Goal: Task Accomplishment & Management: Manage account settings

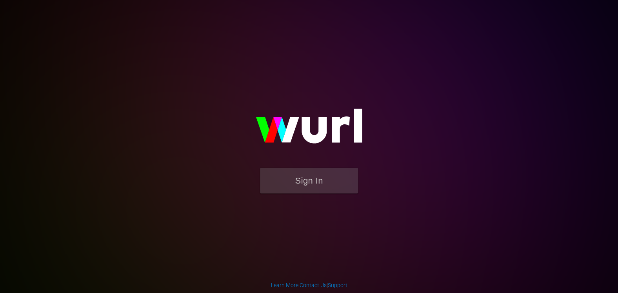
click at [304, 198] on form "Sign In" at bounding box center [309, 184] width 157 height 33
click at [303, 186] on button "Sign In" at bounding box center [309, 180] width 98 height 25
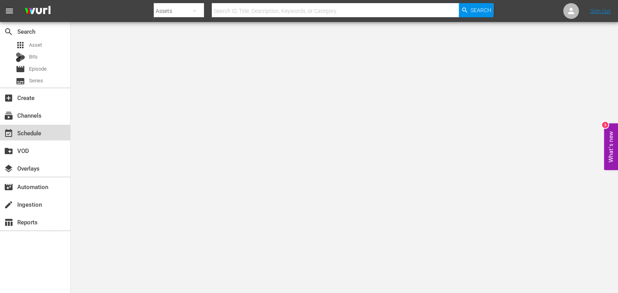
click at [40, 135] on div "event_available Schedule" at bounding box center [22, 131] width 44 height 7
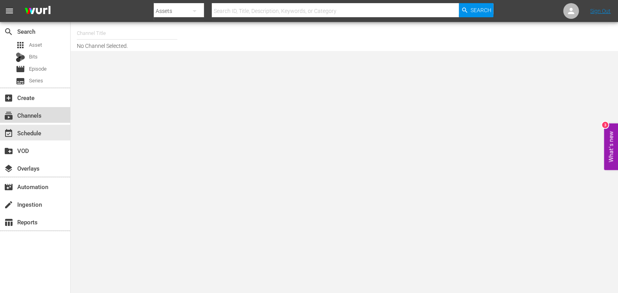
click at [42, 120] on div "subscriptions Channels" at bounding box center [35, 115] width 70 height 16
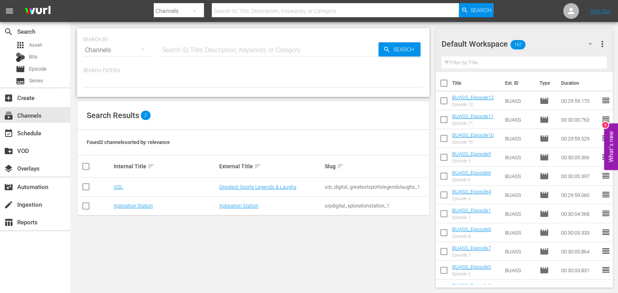
click at [248, 191] on td "Greatest Sports Legends & Laughs" at bounding box center [271, 187] width 106 height 19
click at [248, 189] on link "Greatest Sports Legends & Laughs" at bounding box center [257, 187] width 77 height 6
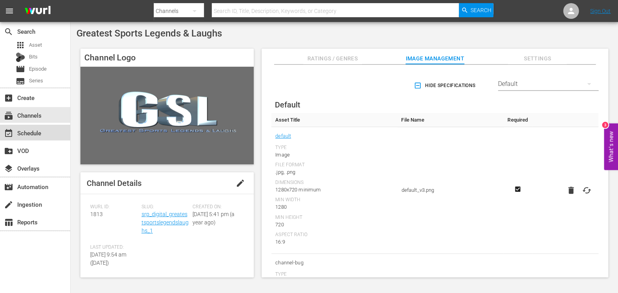
click at [36, 135] on div "event_available Schedule" at bounding box center [22, 131] width 44 height 7
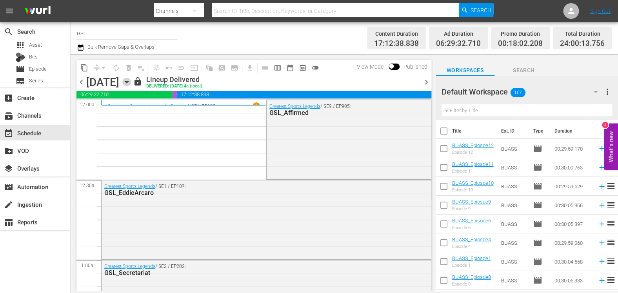
click at [131, 81] on icon "button" at bounding box center [126, 82] width 9 height 9
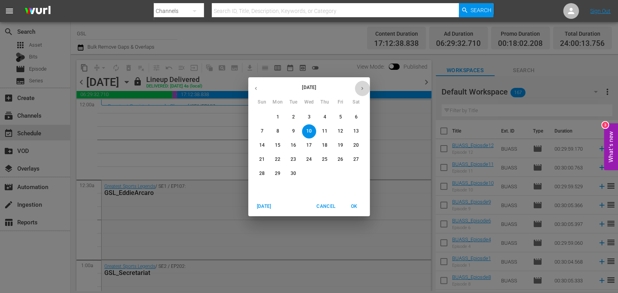
click at [365, 88] on icon "button" at bounding box center [362, 89] width 6 height 6
click at [278, 175] on p "24" at bounding box center [277, 173] width 5 height 7
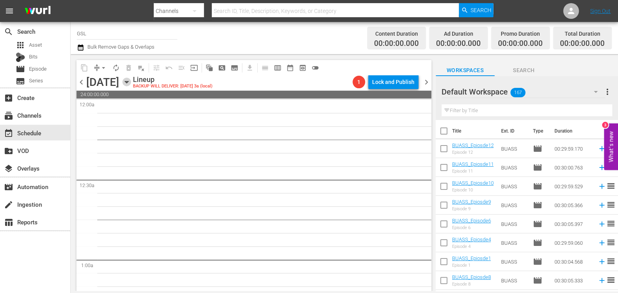
click at [131, 83] on icon "button" at bounding box center [126, 82] width 9 height 9
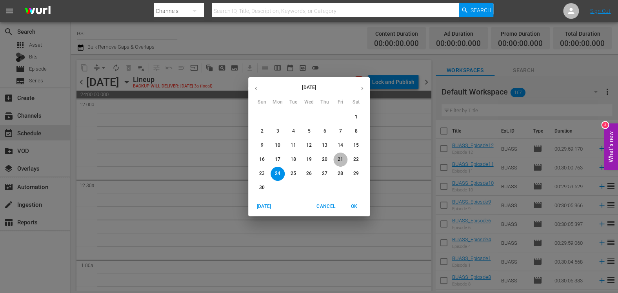
click at [343, 159] on span "21" at bounding box center [340, 159] width 14 height 7
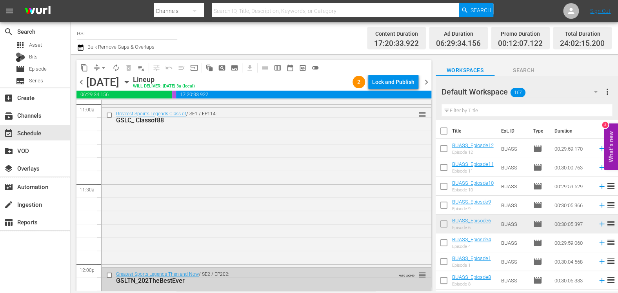
scroll to position [1755, 0]
click at [27, 133] on div "event_available Schedule" at bounding box center [22, 131] width 44 height 7
click at [131, 80] on icon "button" at bounding box center [126, 82] width 9 height 9
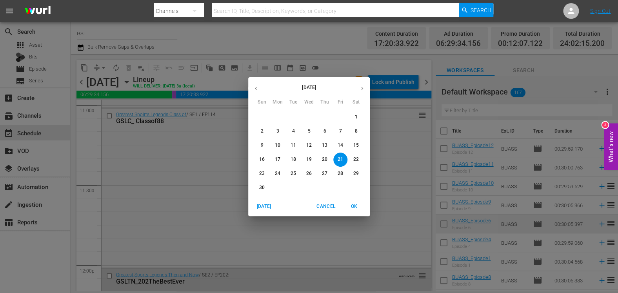
click at [277, 175] on p "24" at bounding box center [277, 173] width 5 height 7
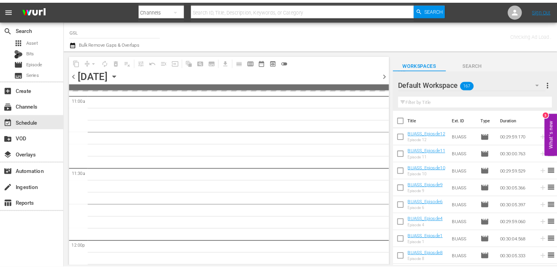
scroll to position [1769, 0]
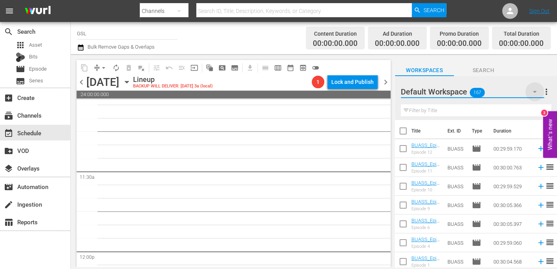
click at [537, 94] on icon "button" at bounding box center [534, 91] width 9 height 9
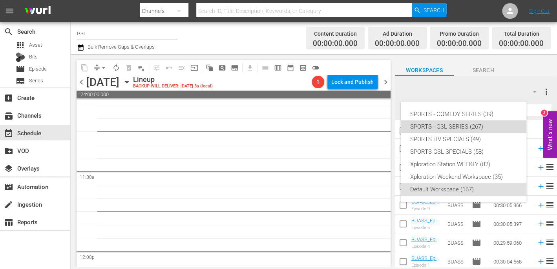
click at [475, 128] on div "SPORTS - GSL SERIES (267)" at bounding box center [463, 126] width 107 height 13
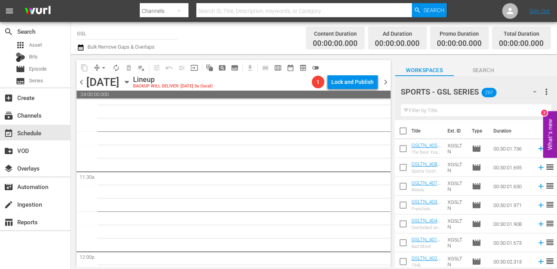
click at [424, 111] on input "text" at bounding box center [475, 110] width 150 height 13
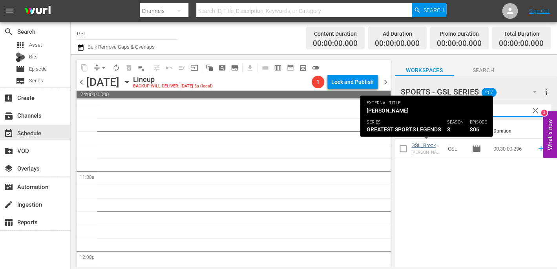
type input "[PERSON_NAME]"
click at [431, 147] on link "GSL_BrooksRobinson" at bounding box center [424, 148] width 27 height 12
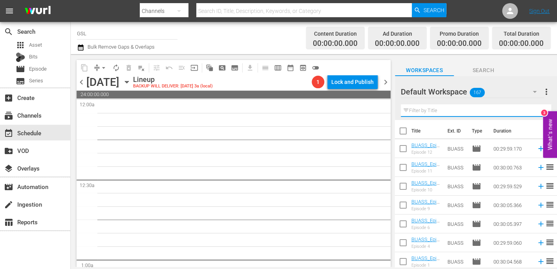
click at [431, 113] on input "text" at bounding box center [475, 110] width 150 height 13
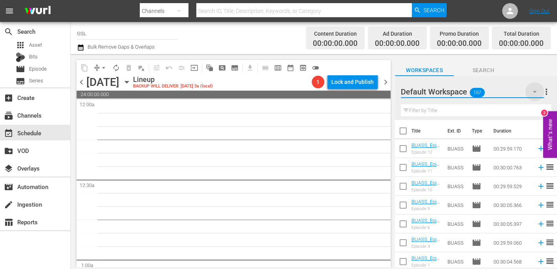
click at [532, 93] on icon "button" at bounding box center [534, 91] width 9 height 9
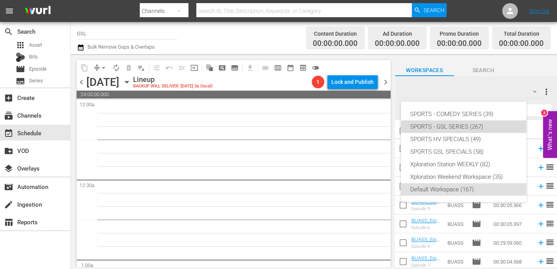
click at [462, 127] on div "SPORTS - GSL SERIES (267)" at bounding box center [463, 126] width 107 height 13
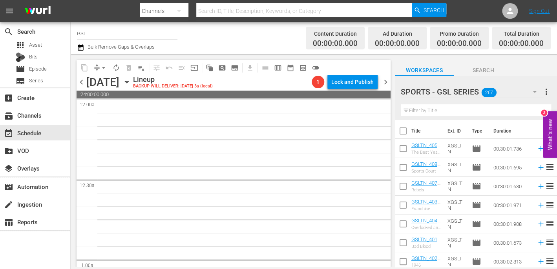
click at [475, 109] on input "text" at bounding box center [475, 110] width 150 height 13
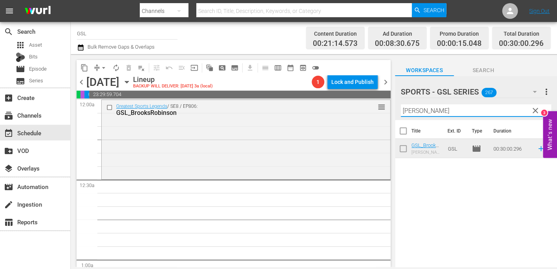
drag, startPoint x: 429, startPoint y: 111, endPoint x: 362, endPoint y: 99, distance: 68.0
click at [400, 104] on input "[PERSON_NAME]" at bounding box center [475, 110] width 150 height 13
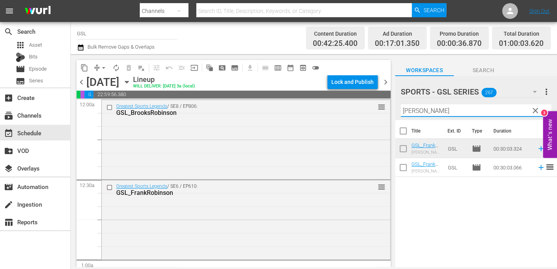
drag, startPoint x: 424, startPoint y: 111, endPoint x: 372, endPoint y: 99, distance: 53.6
click at [400, 104] on input "[PERSON_NAME]" at bounding box center [475, 110] width 150 height 13
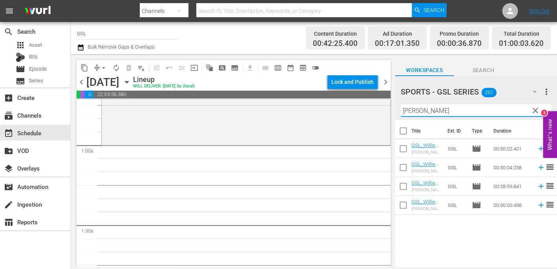
scroll to position [126, 0]
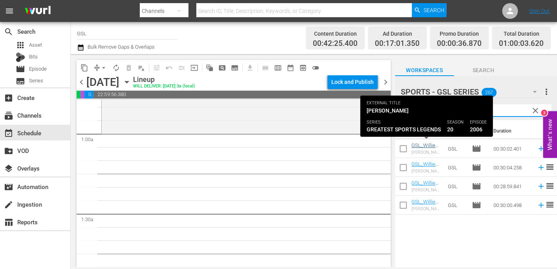
type input "[PERSON_NAME]"
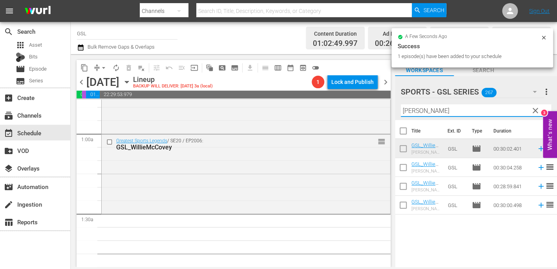
drag, startPoint x: 425, startPoint y: 113, endPoint x: 380, endPoint y: 101, distance: 46.7
click at [400, 104] on input "[PERSON_NAME]" at bounding box center [475, 110] width 150 height 13
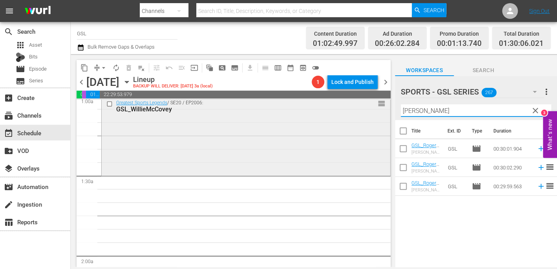
scroll to position [164, 0]
type input "[PERSON_NAME]"
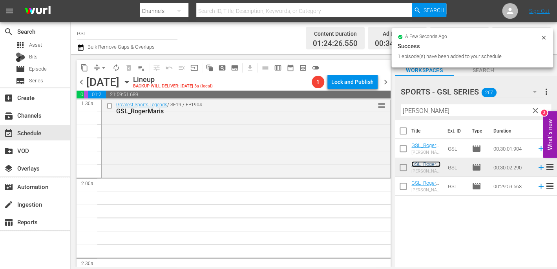
scroll to position [267, 0]
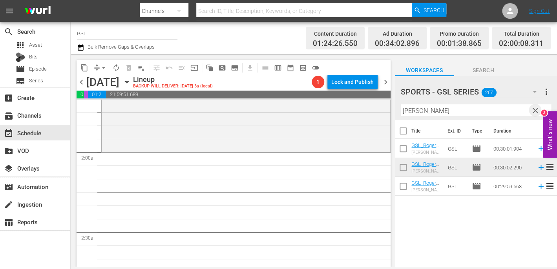
click at [537, 109] on span "clear" at bounding box center [534, 110] width 9 height 9
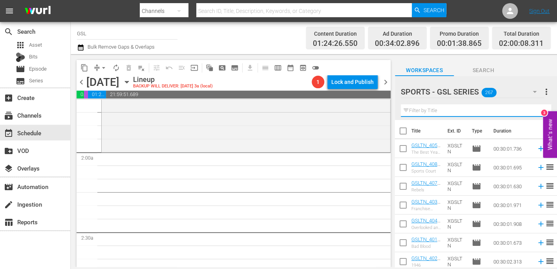
click at [500, 109] on input "text" at bounding box center [475, 110] width 150 height 13
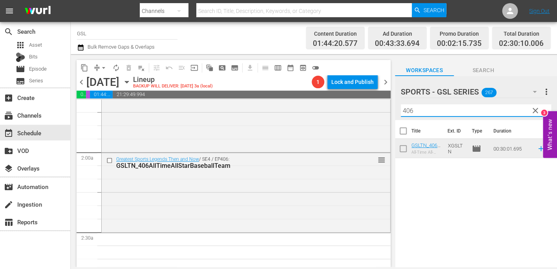
drag, startPoint x: 425, startPoint y: 111, endPoint x: 379, endPoint y: 105, distance: 45.9
click at [400, 105] on input "406" at bounding box center [475, 110] width 150 height 13
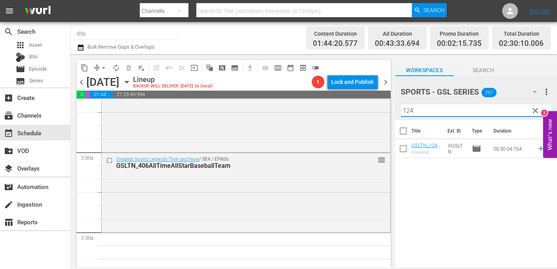
drag, startPoint x: 431, startPoint y: 112, endPoint x: 420, endPoint y: 112, distance: 11.0
click at [420, 112] on input "124" at bounding box center [475, 110] width 150 height 13
click at [425, 108] on input "123" at bounding box center [475, 110] width 150 height 13
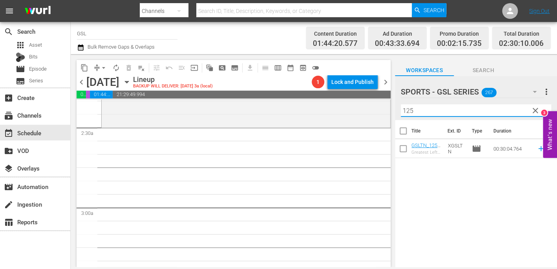
scroll to position [366, 0]
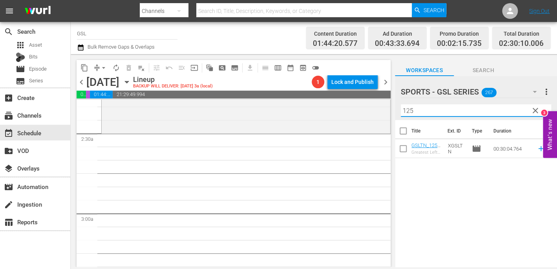
type input "125"
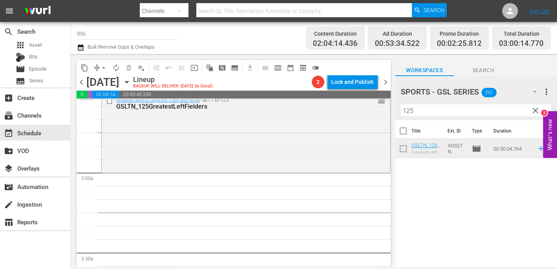
scroll to position [415, 0]
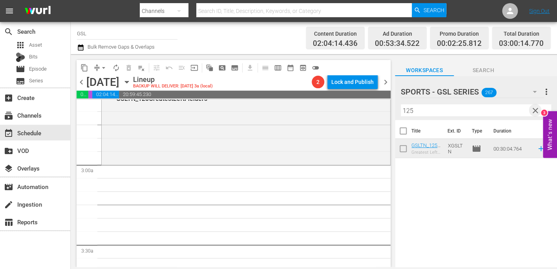
click at [535, 112] on span "clear" at bounding box center [534, 110] width 9 height 9
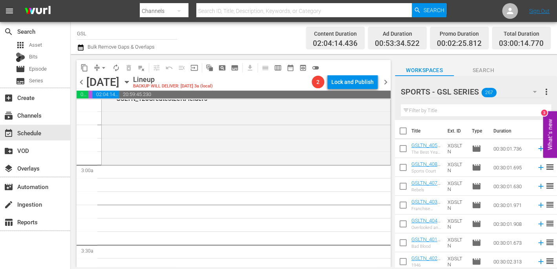
click at [535, 93] on icon "button" at bounding box center [534, 91] width 9 height 9
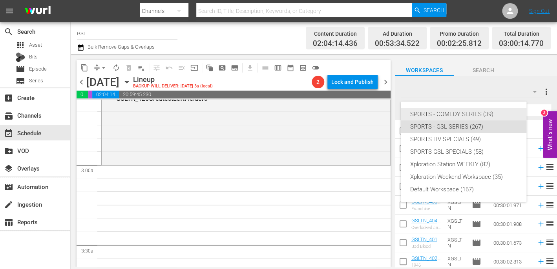
click at [479, 110] on div "SPORTS - COMEDY SERIES (39)" at bounding box center [463, 114] width 107 height 13
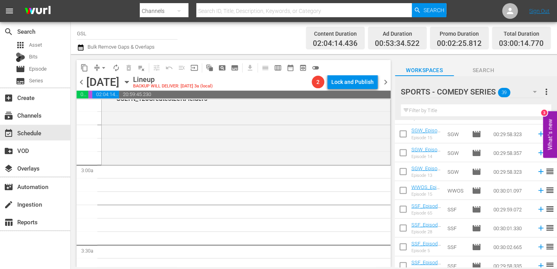
scroll to position [606, 0]
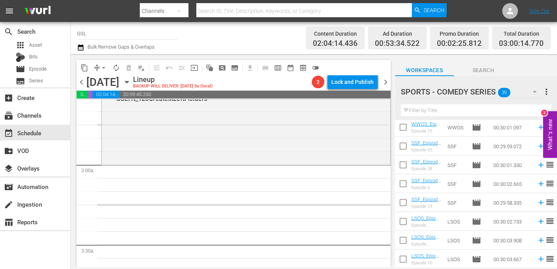
click at [536, 94] on icon "button" at bounding box center [534, 91] width 9 height 9
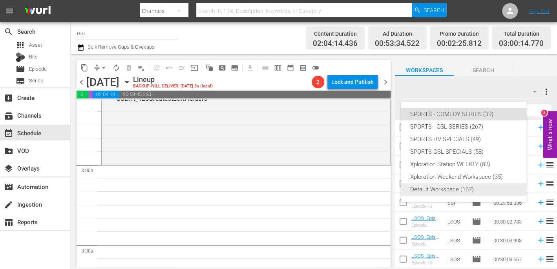
click at [453, 187] on div "Default Workspace (167)" at bounding box center [463, 189] width 107 height 13
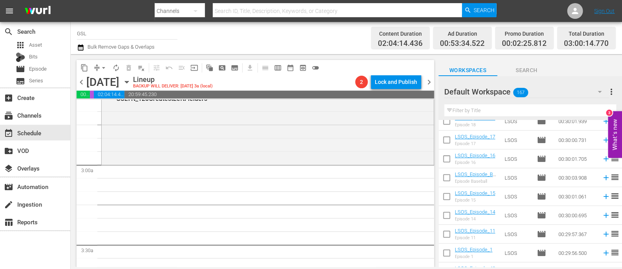
scroll to position [2728, 0]
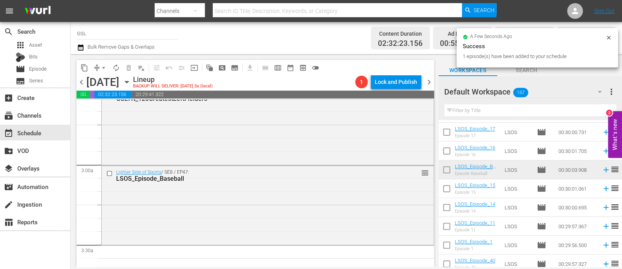
click at [600, 90] on icon "button" at bounding box center [599, 91] width 9 height 9
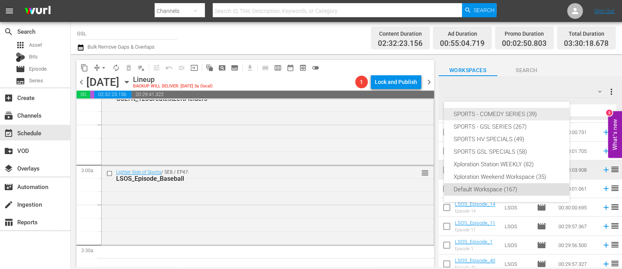
click at [511, 109] on div "SPORTS - COMEDY SERIES (39)" at bounding box center [506, 114] width 107 height 13
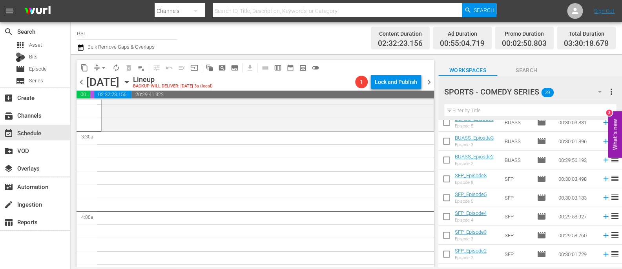
scroll to position [0, 0]
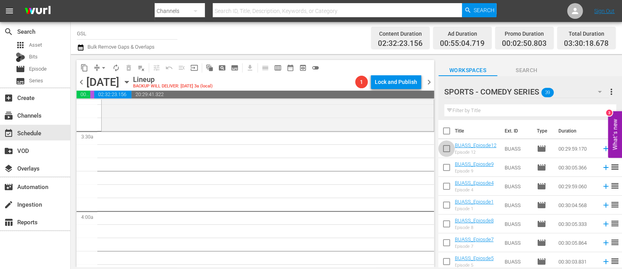
click at [444, 151] on input "checkbox" at bounding box center [446, 150] width 16 height 16
checkbox input "true"
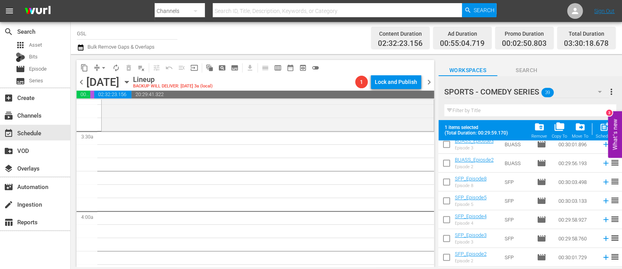
scroll to position [159, 0]
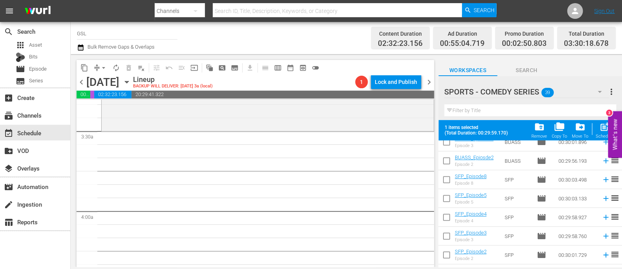
click at [447, 181] on input "checkbox" at bounding box center [446, 181] width 16 height 16
checkbox input "true"
click at [447, 179] on input "checkbox" at bounding box center [446, 179] width 16 height 16
checkbox input "true"
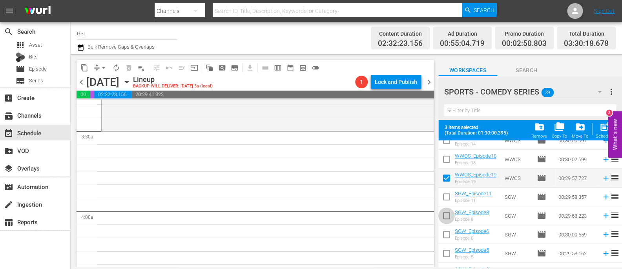
click at [448, 215] on input "checkbox" at bounding box center [446, 217] width 16 height 16
checkbox input "true"
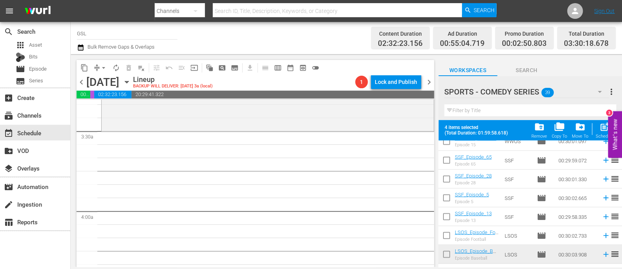
scroll to position [624, 0]
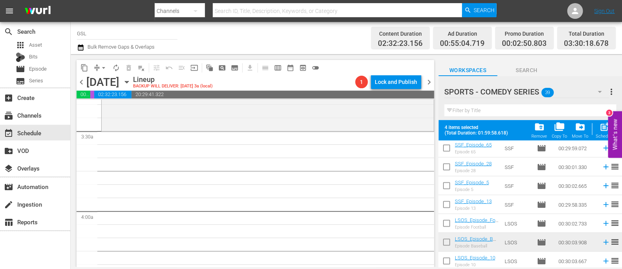
click at [448, 198] on input "checkbox" at bounding box center [446, 206] width 16 height 16
checkbox input "true"
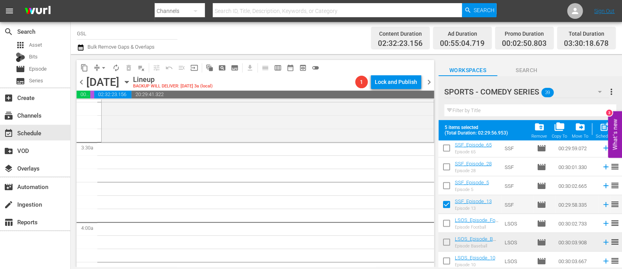
scroll to position [515, 0]
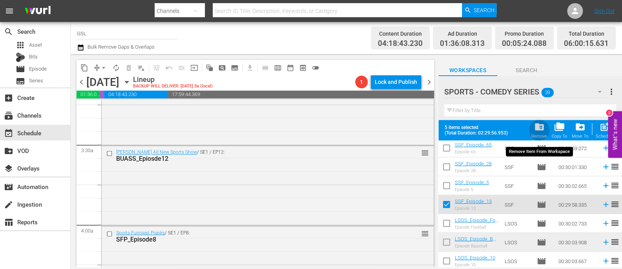
click at [542, 134] on div "folder_delete Remove" at bounding box center [539, 130] width 16 height 17
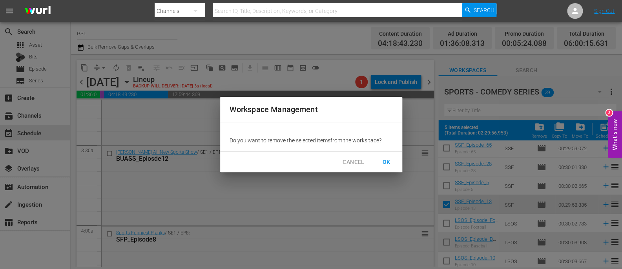
click at [389, 159] on span "OK" at bounding box center [386, 162] width 13 height 10
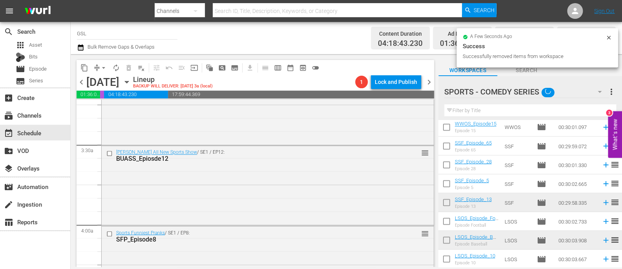
checkbox input "false"
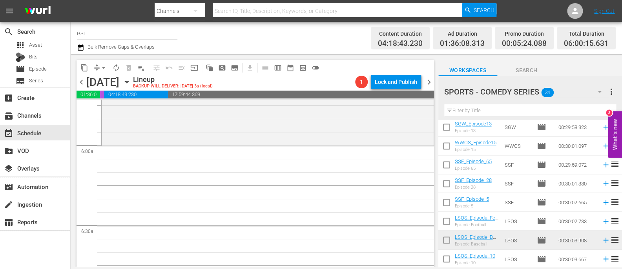
scroll to position [916, 0]
click at [594, 92] on button "button" at bounding box center [599, 91] width 19 height 19
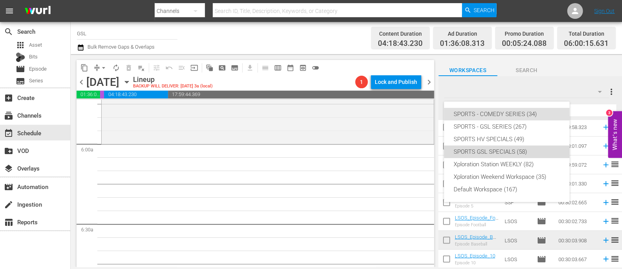
click at [513, 152] on div "SPORTS GSL SPECIALS (58)" at bounding box center [506, 152] width 107 height 13
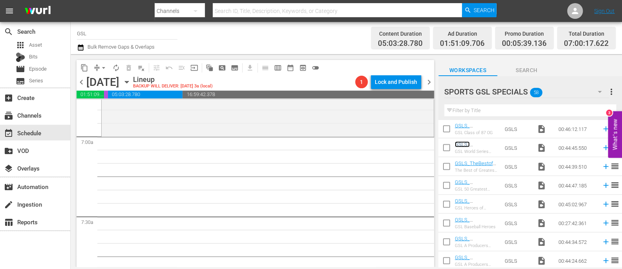
scroll to position [1085, 0]
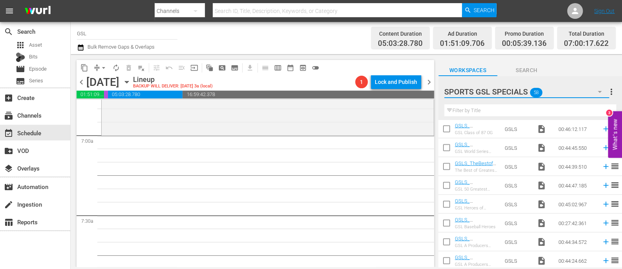
click at [594, 94] on button "button" at bounding box center [599, 91] width 19 height 19
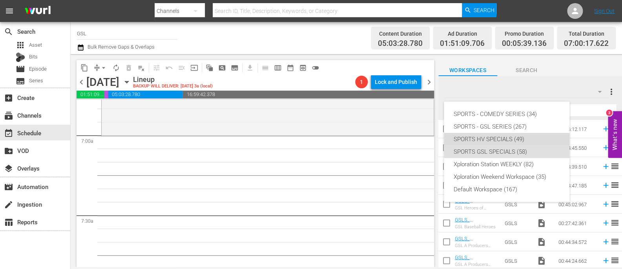
click at [526, 139] on div "SPORTS HV SPECIALS (49)" at bounding box center [506, 139] width 107 height 13
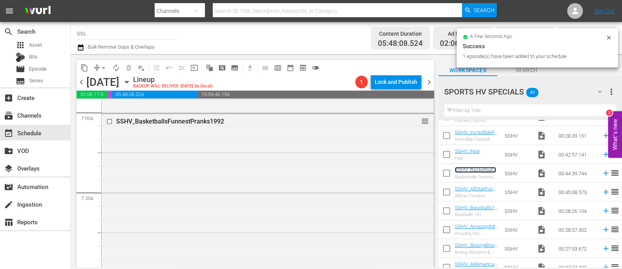
scroll to position [1108, 0]
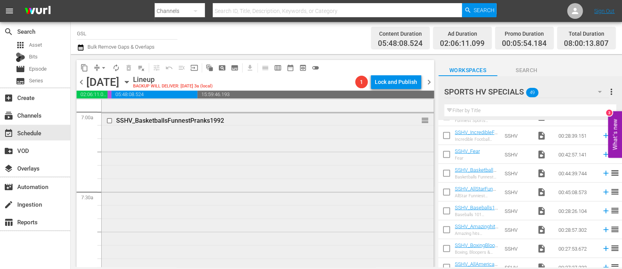
click at [110, 122] on input "checkbox" at bounding box center [110, 120] width 8 height 7
click at [127, 70] on span "delete_forever_outlined" at bounding box center [129, 68] width 8 height 8
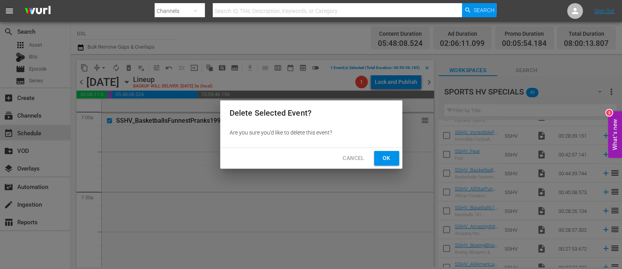
click at [382, 161] on span "Ok" at bounding box center [386, 158] width 13 height 10
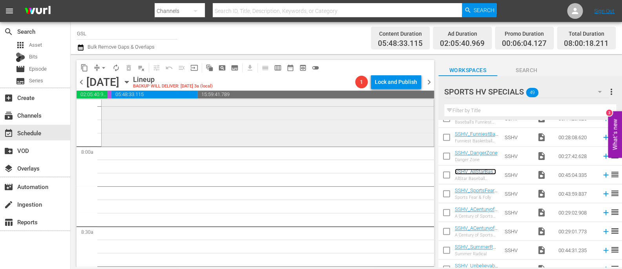
scroll to position [1235, 0]
click at [597, 87] on icon "button" at bounding box center [599, 91] width 9 height 9
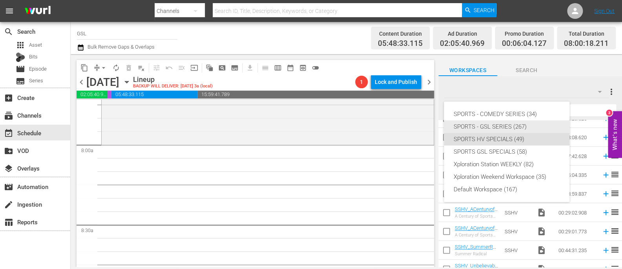
click at [506, 126] on div "SPORTS - GSL SERIES (267)" at bounding box center [506, 126] width 107 height 13
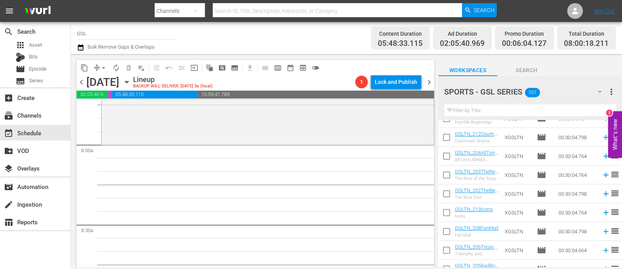
click at [507, 107] on input "text" at bounding box center [530, 110] width 172 height 13
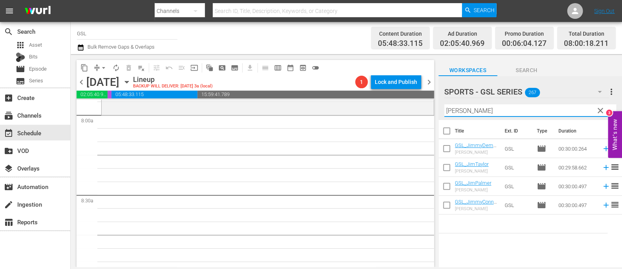
scroll to position [1270, 0]
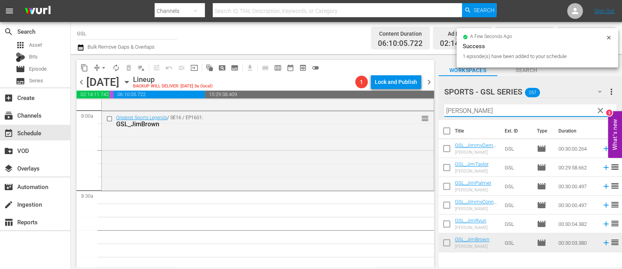
drag, startPoint x: 478, startPoint y: 110, endPoint x: 405, endPoint y: 91, distance: 75.0
click at [444, 104] on input "[PERSON_NAME]" at bounding box center [530, 110] width 172 height 13
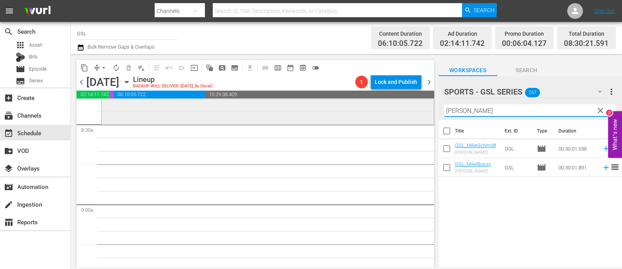
scroll to position [1339, 0]
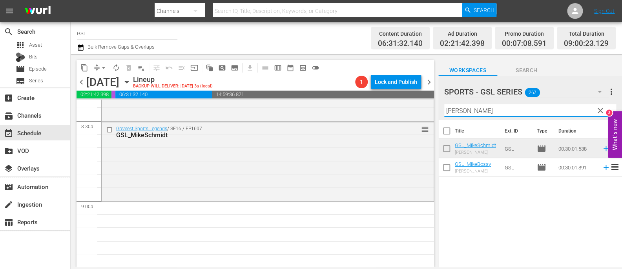
click at [454, 115] on input "[PERSON_NAME]" at bounding box center [530, 110] width 172 height 13
drag, startPoint x: 464, startPoint y: 115, endPoint x: 399, endPoint y: 84, distance: 72.1
click at [444, 104] on input "[PERSON_NAME]" at bounding box center [530, 110] width 172 height 13
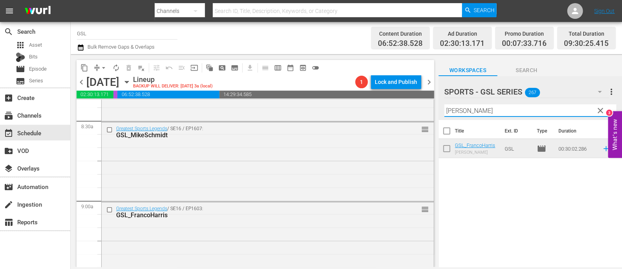
drag, startPoint x: 475, startPoint y: 109, endPoint x: 427, endPoint y: 101, distance: 48.9
click at [444, 104] on input "[PERSON_NAME]" at bounding box center [530, 110] width 172 height 13
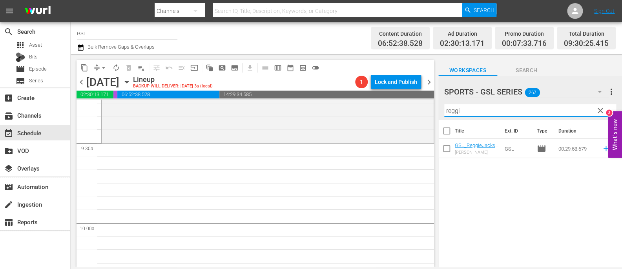
scroll to position [1501, 0]
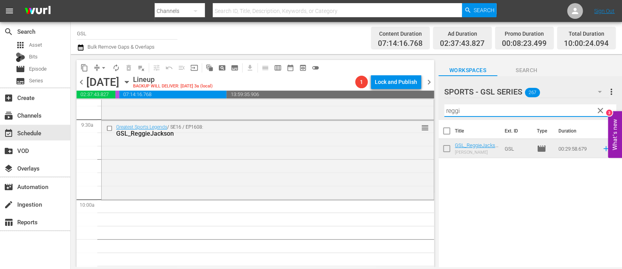
drag, startPoint x: 499, startPoint y: 113, endPoint x: 433, endPoint y: 98, distance: 67.2
click at [444, 104] on input "reggi" at bounding box center [530, 110] width 172 height 13
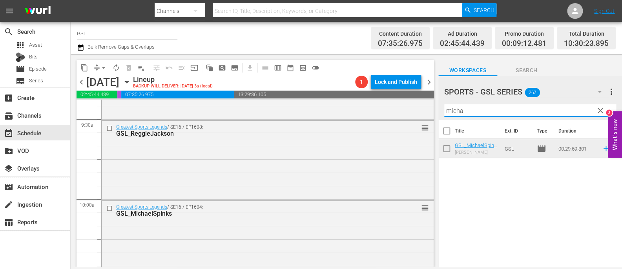
drag, startPoint x: 479, startPoint y: 113, endPoint x: 407, endPoint y: 102, distance: 72.2
click at [444, 104] on input "micha" at bounding box center [530, 110] width 172 height 13
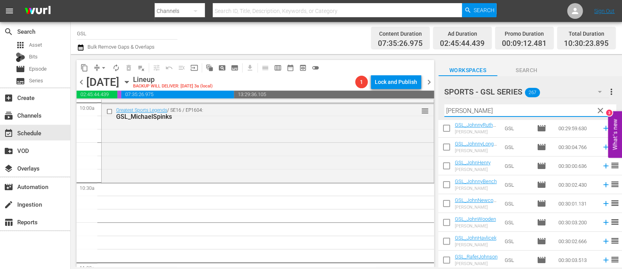
scroll to position [60, 0]
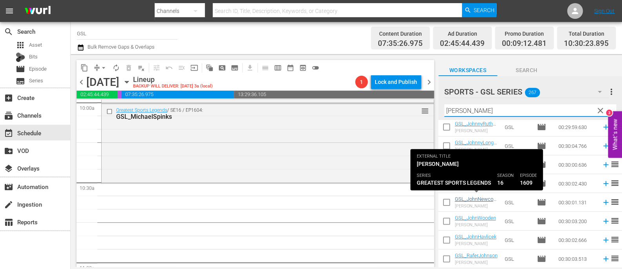
type input "[PERSON_NAME]"
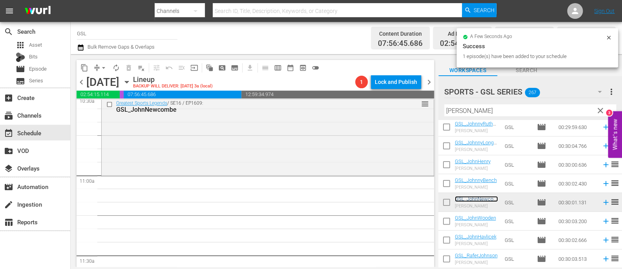
scroll to position [1688, 0]
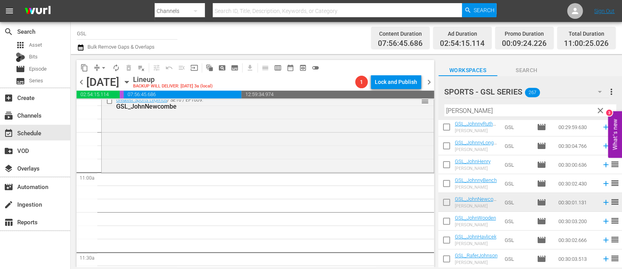
click at [600, 109] on span "clear" at bounding box center [599, 110] width 9 height 9
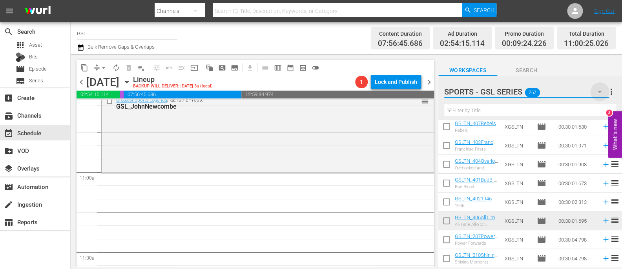
click at [601, 91] on icon "button" at bounding box center [599, 91] width 9 height 9
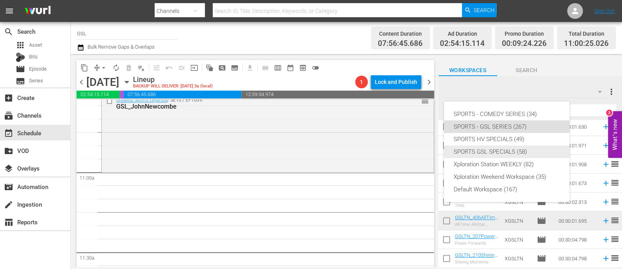
drag, startPoint x: 502, startPoint y: 164, endPoint x: 507, endPoint y: 153, distance: 12.5
click at [507, 153] on div "SPORTS - COMEDY SERIES (34) SPORTS - GSL SERIES (267) SPORTS HV SPECIALS (49) S…" at bounding box center [507, 152] width 126 height 100
click at [484, 158] on div "Xploration Station WEEKLY (82)" at bounding box center [506, 164] width 107 height 13
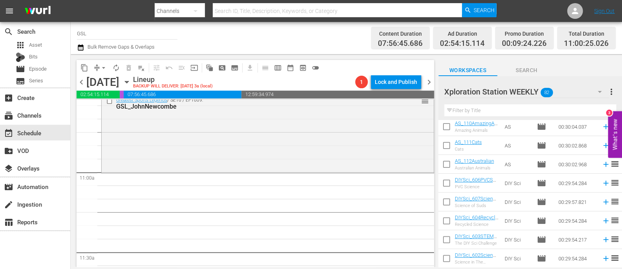
scroll to position [40, 0]
click at [563, 112] on input "text" at bounding box center [530, 110] width 172 height 13
click at [599, 91] on icon "button" at bounding box center [599, 92] width 4 height 2
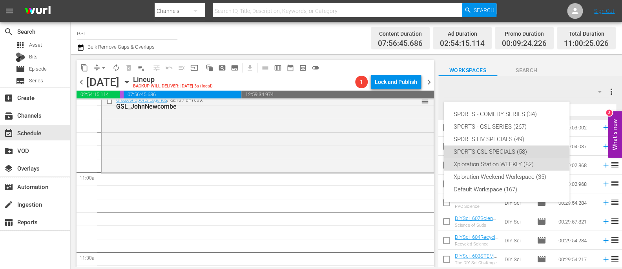
click at [508, 147] on div "SPORTS GSL SPECIALS (58)" at bounding box center [506, 152] width 107 height 13
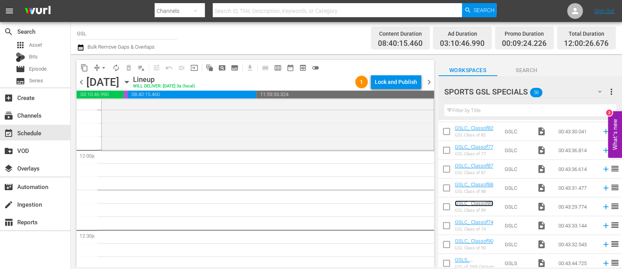
scroll to position [1865, 0]
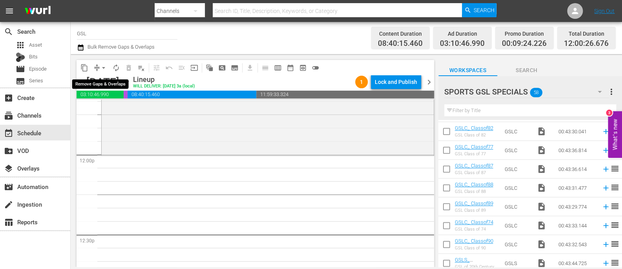
click at [104, 69] on span "arrow_drop_down" at bounding box center [104, 68] width 8 height 8
click at [109, 87] on li "Align to Midnight" at bounding box center [103, 83] width 65 height 13
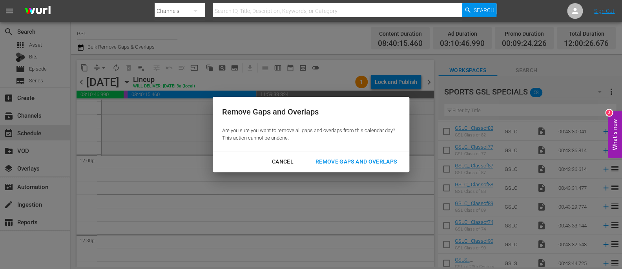
click at [363, 157] on div "Remove Gaps and Overlaps" at bounding box center [356, 162] width 94 height 10
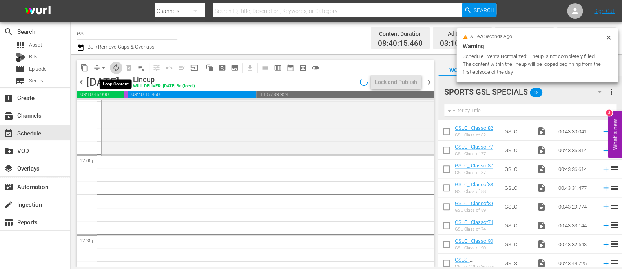
click at [120, 67] on span "autorenew_outlined" at bounding box center [116, 68] width 8 height 8
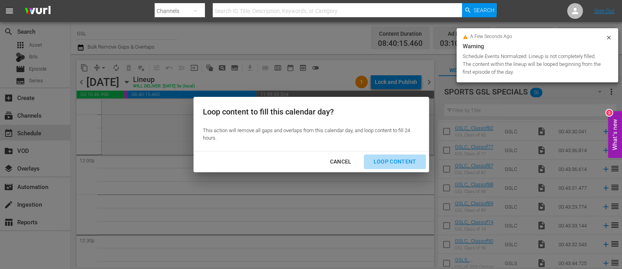
click at [406, 162] on div "Loop Content" at bounding box center [394, 162] width 55 height 10
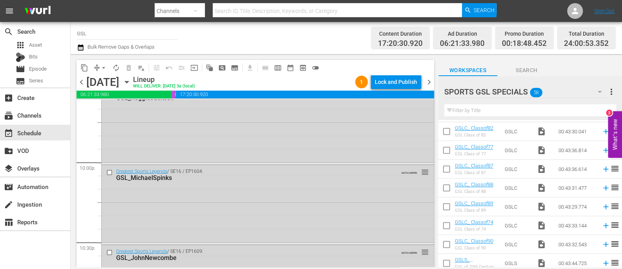
scroll to position [3676, 0]
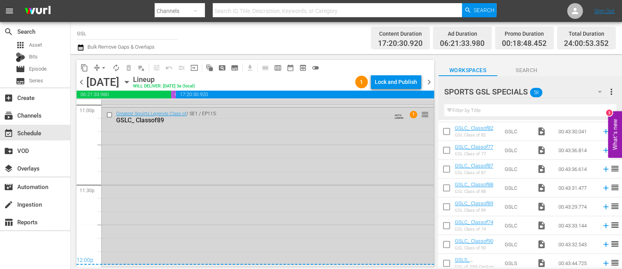
click at [429, 84] on span "chevron_right" at bounding box center [429, 82] width 10 height 10
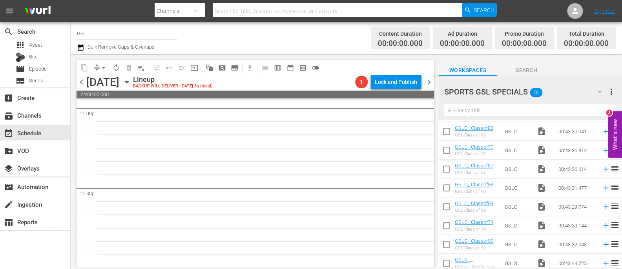
scroll to position [3659, 0]
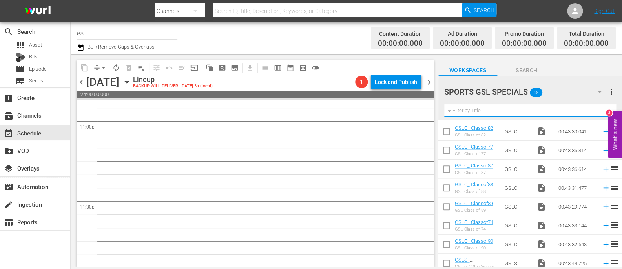
click at [537, 112] on input "text" at bounding box center [530, 110] width 172 height 13
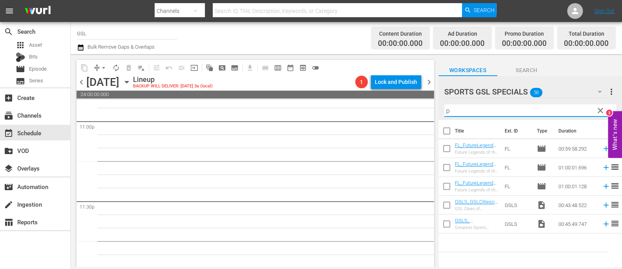
scroll to position [0, 0]
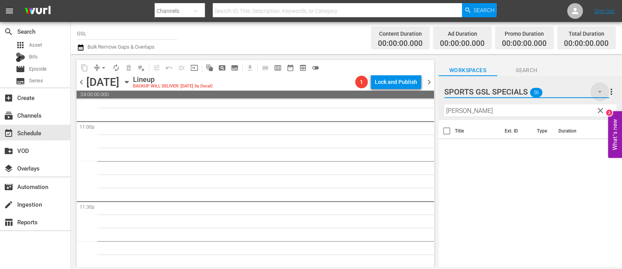
click at [599, 87] on icon "button" at bounding box center [599, 91] width 9 height 9
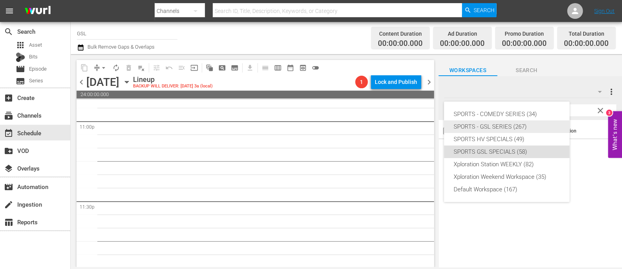
click at [519, 131] on div "SPORTS - GSL SERIES (267)" at bounding box center [506, 126] width 107 height 13
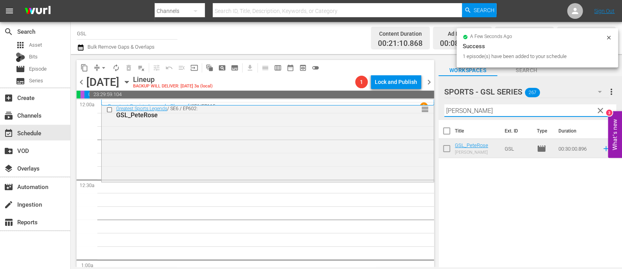
drag, startPoint x: 466, startPoint y: 111, endPoint x: 406, endPoint y: 97, distance: 61.5
click at [444, 104] on input "[PERSON_NAME]" at bounding box center [530, 110] width 172 height 13
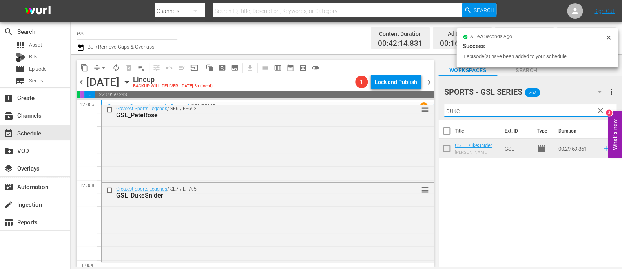
drag, startPoint x: 495, startPoint y: 112, endPoint x: 431, endPoint y: 105, distance: 64.3
click at [444, 105] on input "duke" at bounding box center [530, 110] width 172 height 13
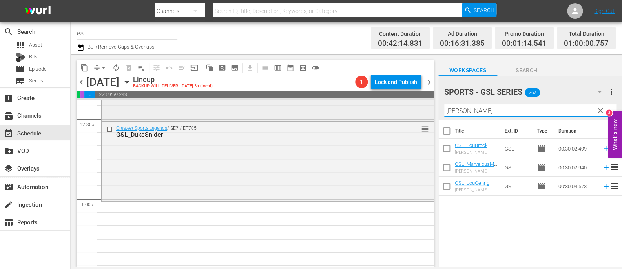
scroll to position [62, 0]
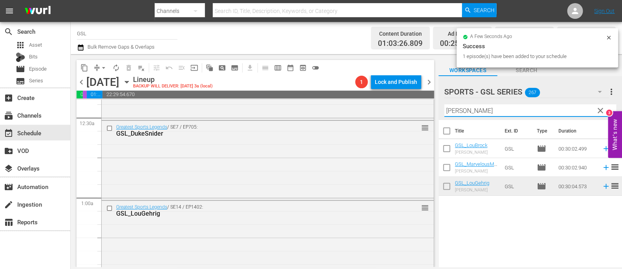
drag, startPoint x: 456, startPoint y: 112, endPoint x: 433, endPoint y: 110, distance: 23.6
click at [444, 110] on input "[PERSON_NAME]" at bounding box center [530, 110] width 172 height 13
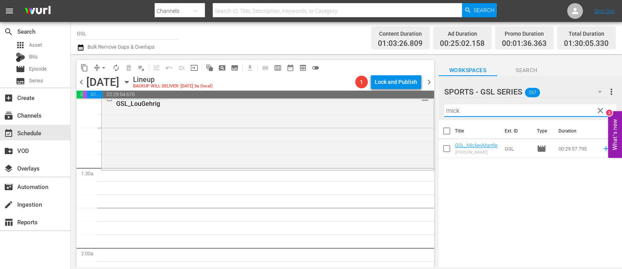
scroll to position [206, 0]
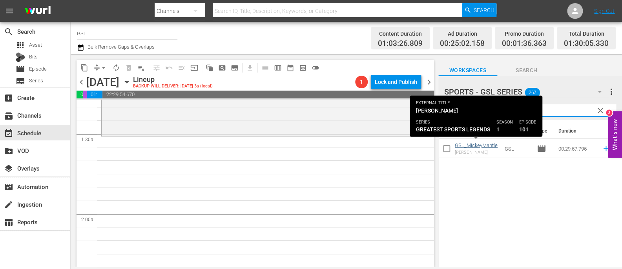
type input "mick"
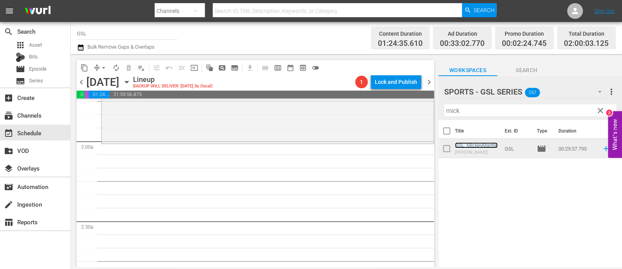
scroll to position [293, 0]
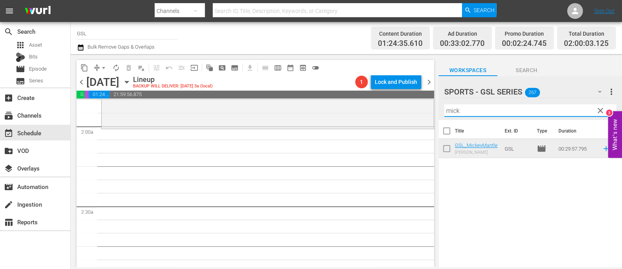
drag, startPoint x: 484, startPoint y: 113, endPoint x: 444, endPoint y: 110, distance: 40.1
click at [444, 110] on input "mick" at bounding box center [530, 110] width 172 height 13
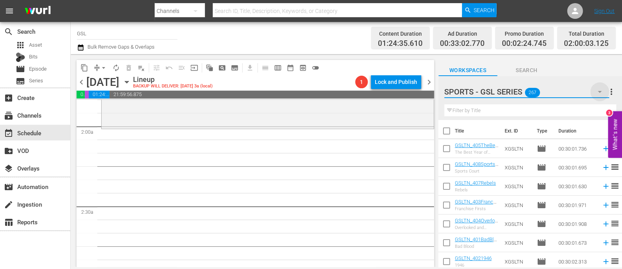
click at [603, 91] on icon "button" at bounding box center [599, 91] width 9 height 9
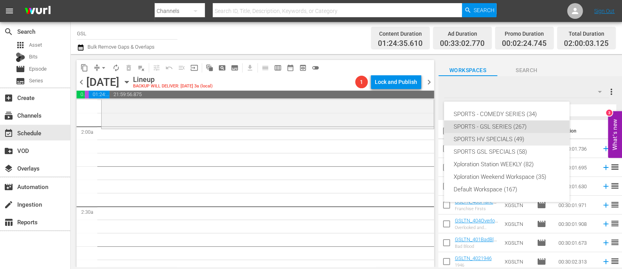
click at [522, 141] on div "SPORTS HV SPECIALS (49)" at bounding box center [506, 139] width 107 height 13
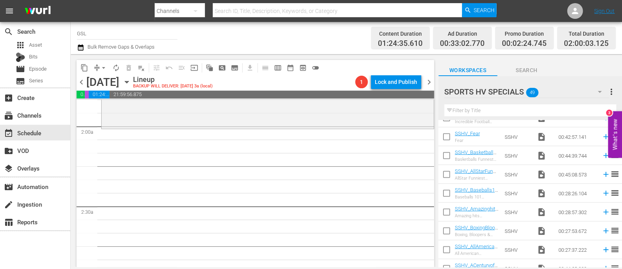
scroll to position [794, 0]
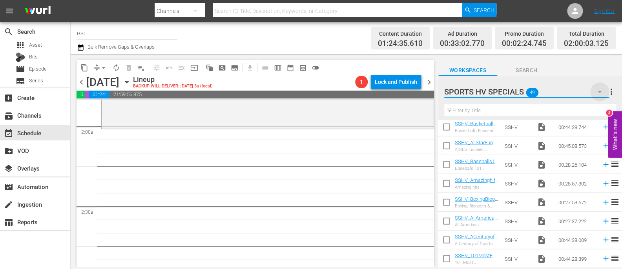
click at [599, 92] on icon "button" at bounding box center [599, 92] width 4 height 2
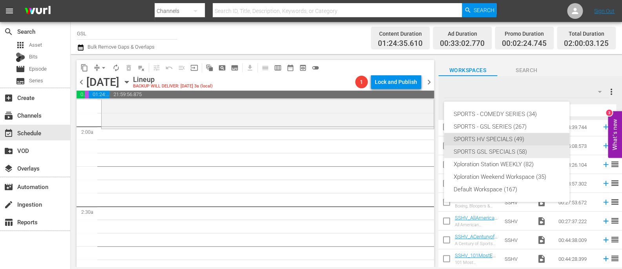
click at [509, 154] on div "SPORTS GSL SPECIALS (58)" at bounding box center [506, 152] width 107 height 13
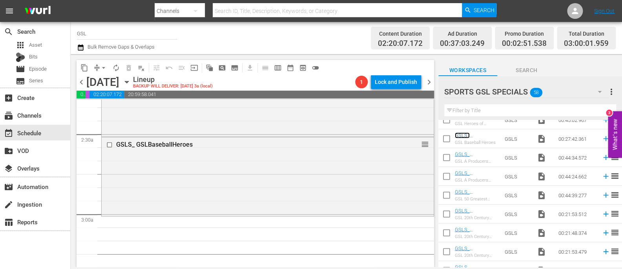
scroll to position [371, 0]
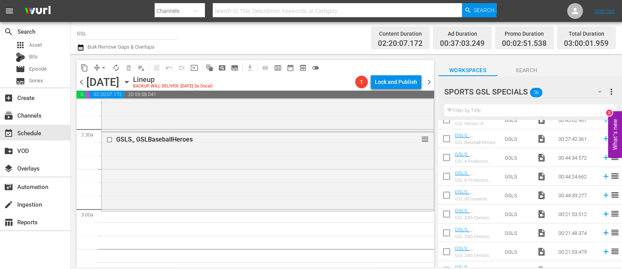
click at [599, 93] on icon "button" at bounding box center [599, 92] width 4 height 2
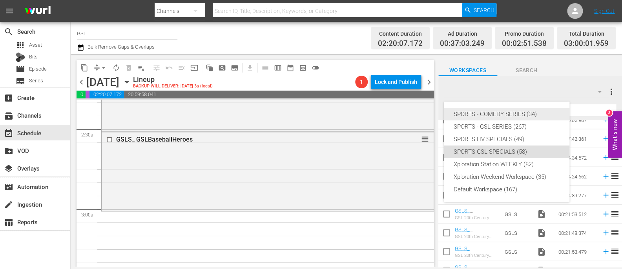
click at [517, 110] on div "SPORTS - COMEDY SERIES (34)" at bounding box center [506, 114] width 107 height 13
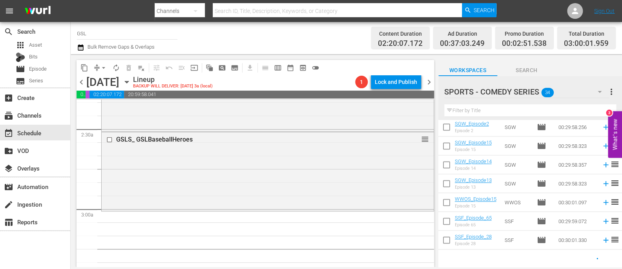
scroll to position [455, 0]
click at [449, 147] on input "checkbox" at bounding box center [446, 147] width 16 height 16
checkbox input "true"
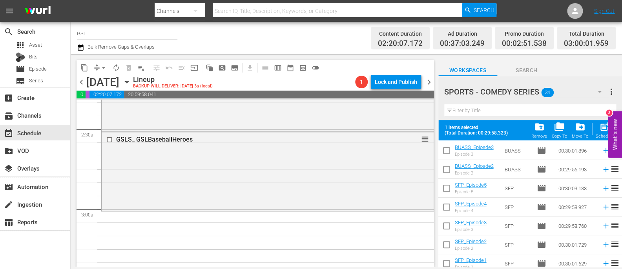
scroll to position [0, 0]
click at [444, 167] on input "checkbox" at bounding box center [446, 170] width 16 height 16
checkbox input "true"
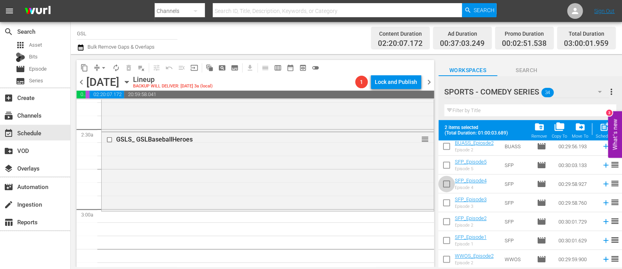
click at [449, 181] on input "checkbox" at bounding box center [446, 185] width 16 height 16
checkbox input "true"
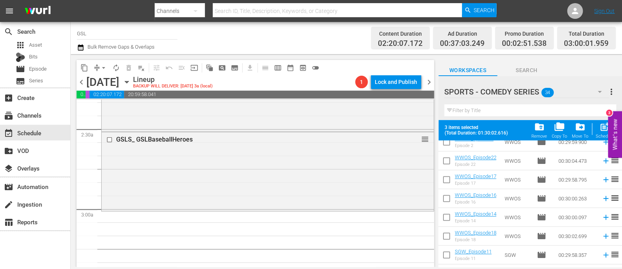
click at [448, 179] on input "checkbox" at bounding box center [446, 181] width 16 height 16
checkbox input "true"
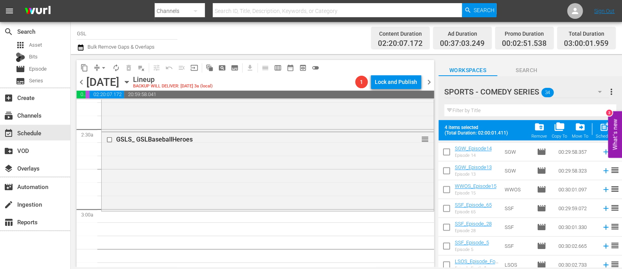
scroll to position [532, 0]
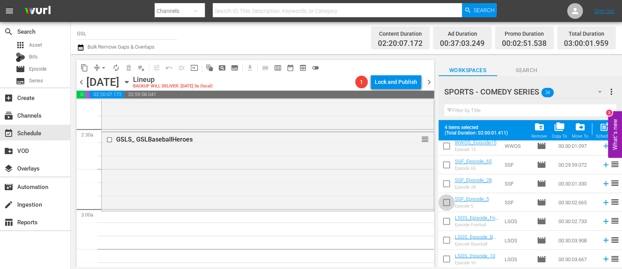
click at [448, 203] on input "checkbox" at bounding box center [446, 204] width 16 height 16
checkbox input "true"
click at [444, 240] on input "checkbox" at bounding box center [446, 241] width 16 height 16
checkbox input "true"
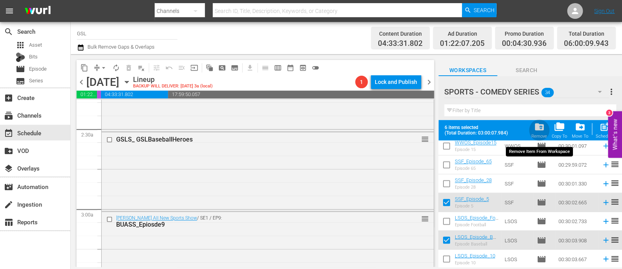
click at [539, 133] on div "folder_delete Remove" at bounding box center [539, 130] width 16 height 17
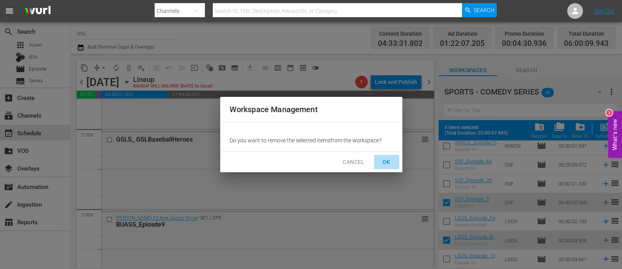
click at [387, 162] on span "OK" at bounding box center [386, 162] width 13 height 10
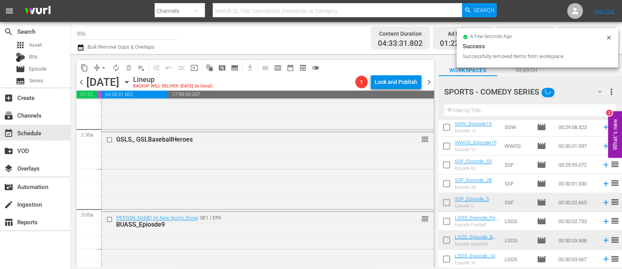
checkbox input "false"
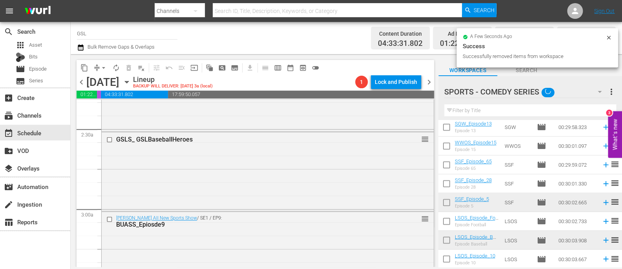
checkbox input "false"
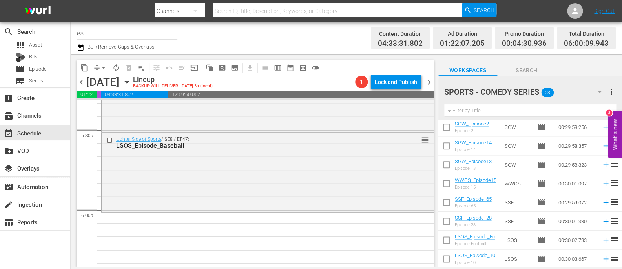
scroll to position [850, 0]
click at [599, 90] on icon "button" at bounding box center [599, 91] width 9 height 9
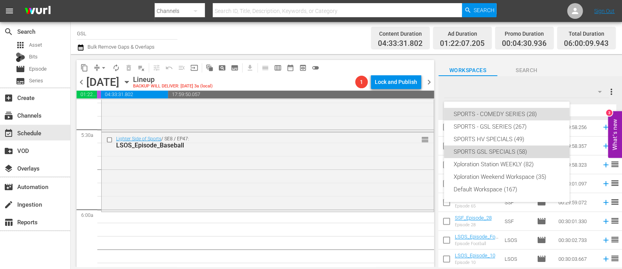
click at [521, 149] on div "SPORTS GSL SPECIALS (58)" at bounding box center [506, 152] width 107 height 13
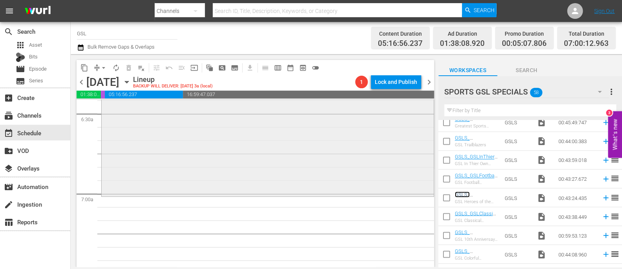
scroll to position [1028, 0]
click at [602, 93] on icon "button" at bounding box center [599, 91] width 9 height 9
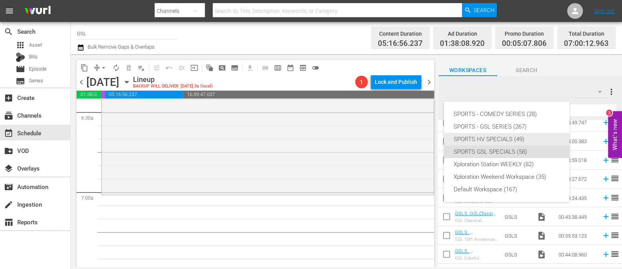
click at [519, 135] on div "SPORTS HV SPECIALS (49)" at bounding box center [506, 139] width 107 height 13
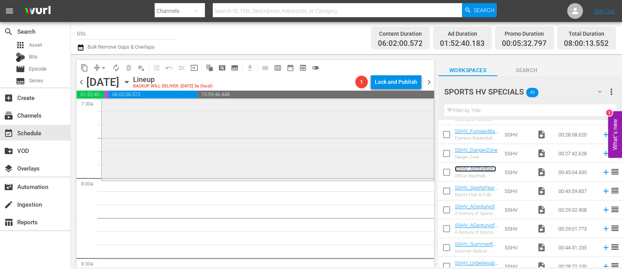
scroll to position [1202, 0]
click at [599, 91] on icon "button" at bounding box center [599, 91] width 9 height 9
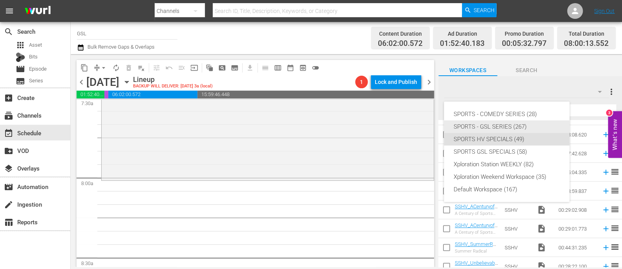
click at [524, 127] on div "SPORTS - GSL SERIES (267)" at bounding box center [506, 126] width 107 height 13
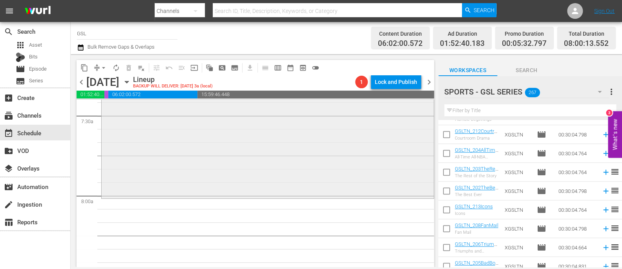
scroll to position [1186, 0]
click at [473, 112] on input "text" at bounding box center [530, 110] width 172 height 13
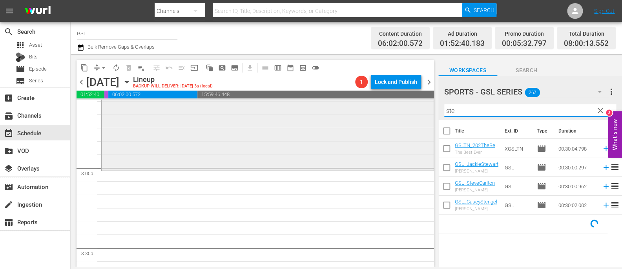
scroll to position [1215, 0]
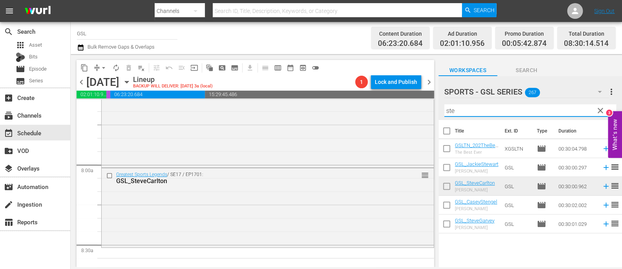
drag, startPoint x: 460, startPoint y: 108, endPoint x: 393, endPoint y: 107, distance: 66.7
click at [444, 107] on input "ste" at bounding box center [530, 110] width 172 height 13
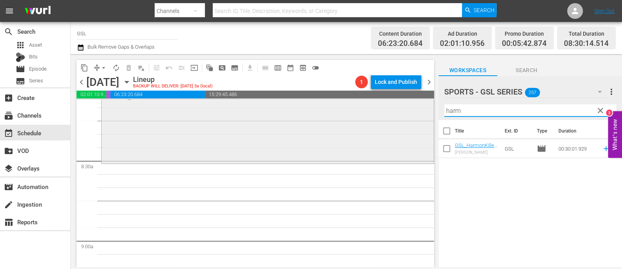
scroll to position [1352, 0]
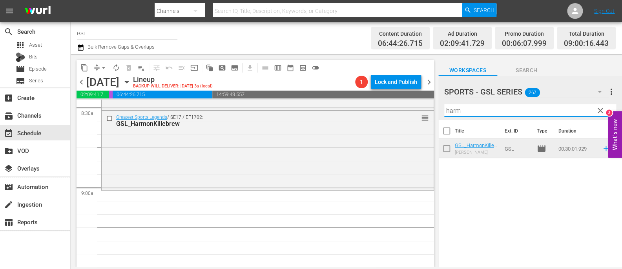
drag, startPoint x: 464, startPoint y: 111, endPoint x: 400, endPoint y: 106, distance: 64.1
click at [444, 106] on input "harm" at bounding box center [530, 110] width 172 height 13
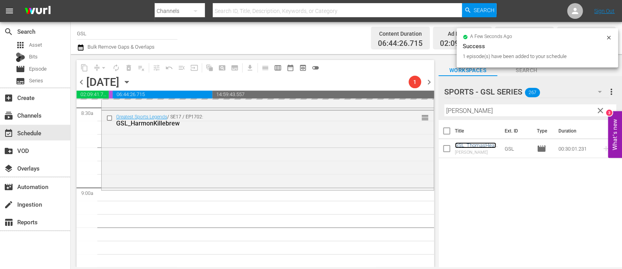
scroll to position [1458, 0]
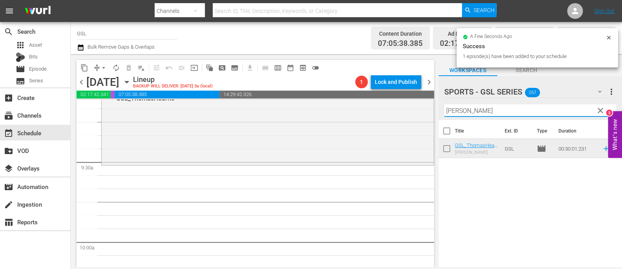
drag, startPoint x: 479, startPoint y: 112, endPoint x: 432, endPoint y: 107, distance: 47.4
click at [444, 107] on input "[PERSON_NAME]" at bounding box center [530, 110] width 172 height 13
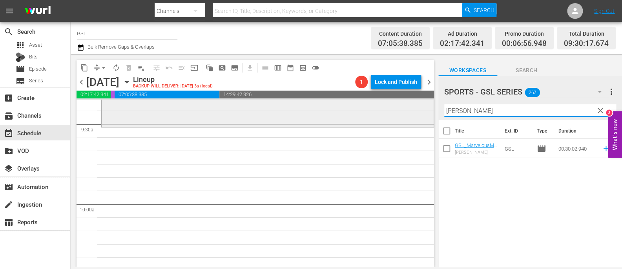
scroll to position [1505, 0]
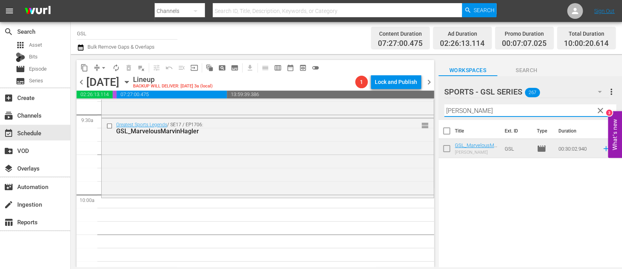
drag, startPoint x: 469, startPoint y: 114, endPoint x: 362, endPoint y: 91, distance: 109.4
click at [444, 104] on input "[PERSON_NAME]" at bounding box center [530, 110] width 172 height 13
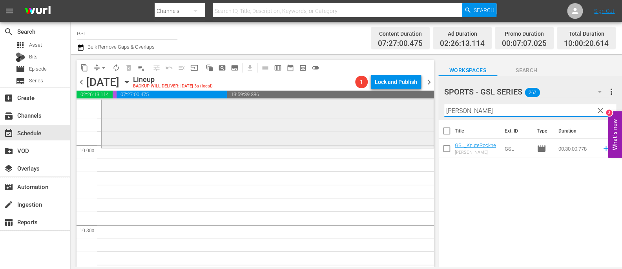
scroll to position [1567, 0]
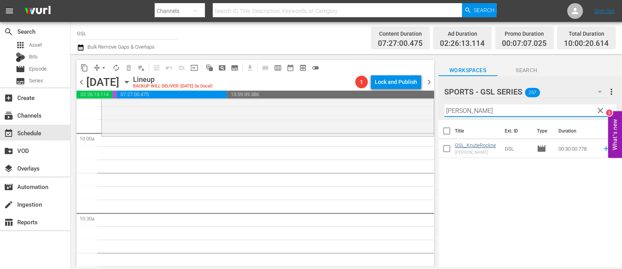
type input "[PERSON_NAME]"
